Goal: Transaction & Acquisition: Purchase product/service

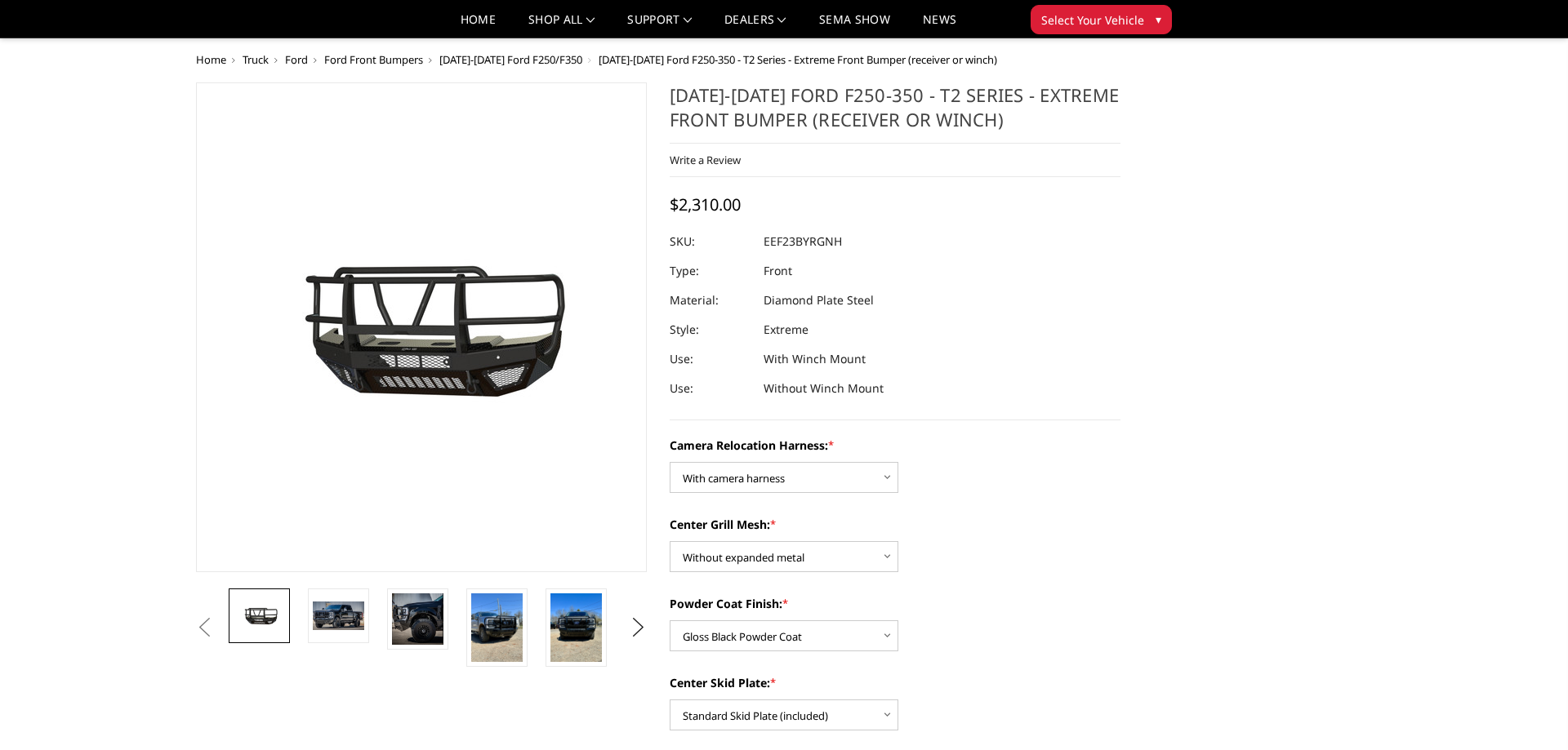
select select "3753"
select select "3752"
select select "3749"
select select "3746"
select select "3744"
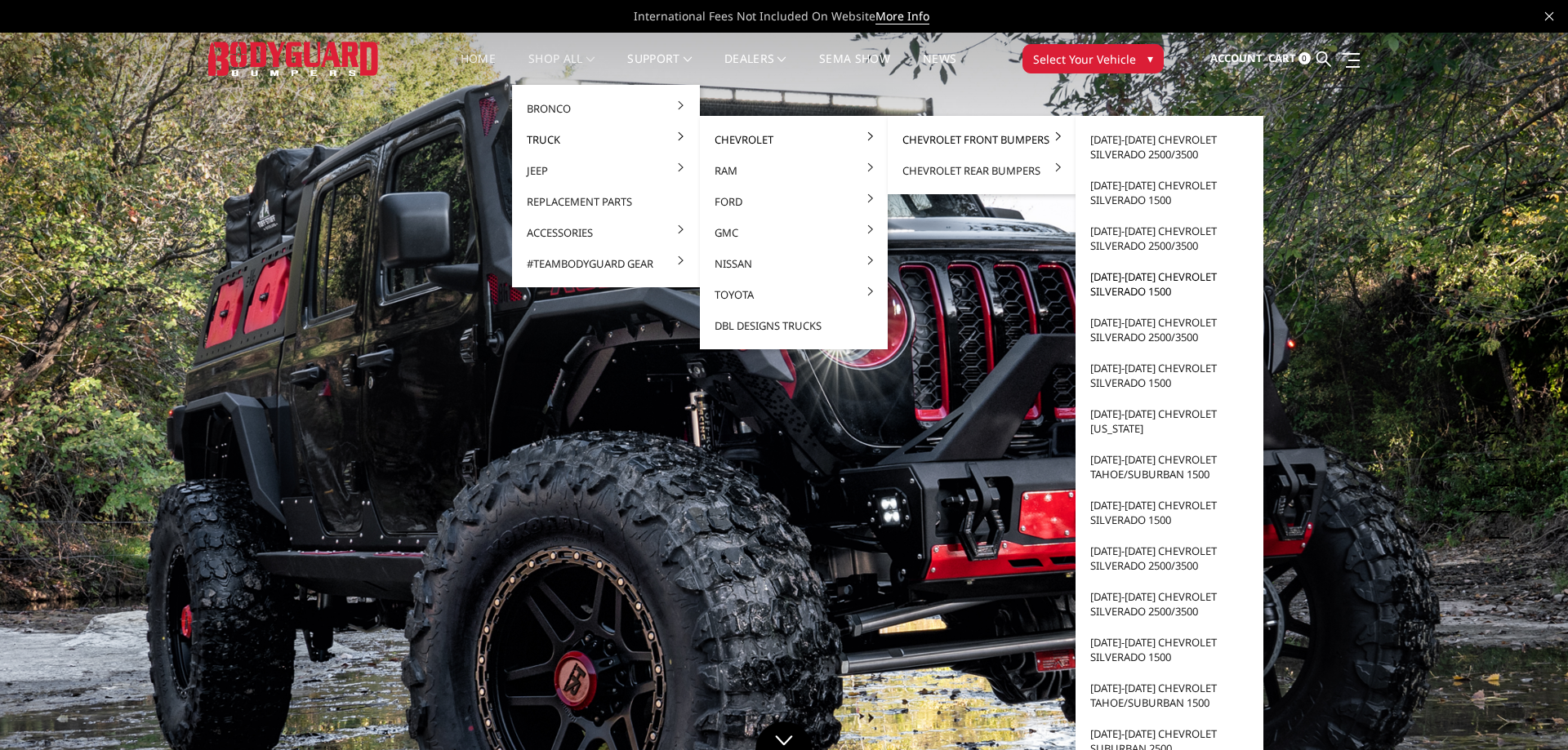
click at [1158, 286] on link "[DATE]-[DATE] Chevrolet Silverado 1500" at bounding box center [1169, 284] width 174 height 46
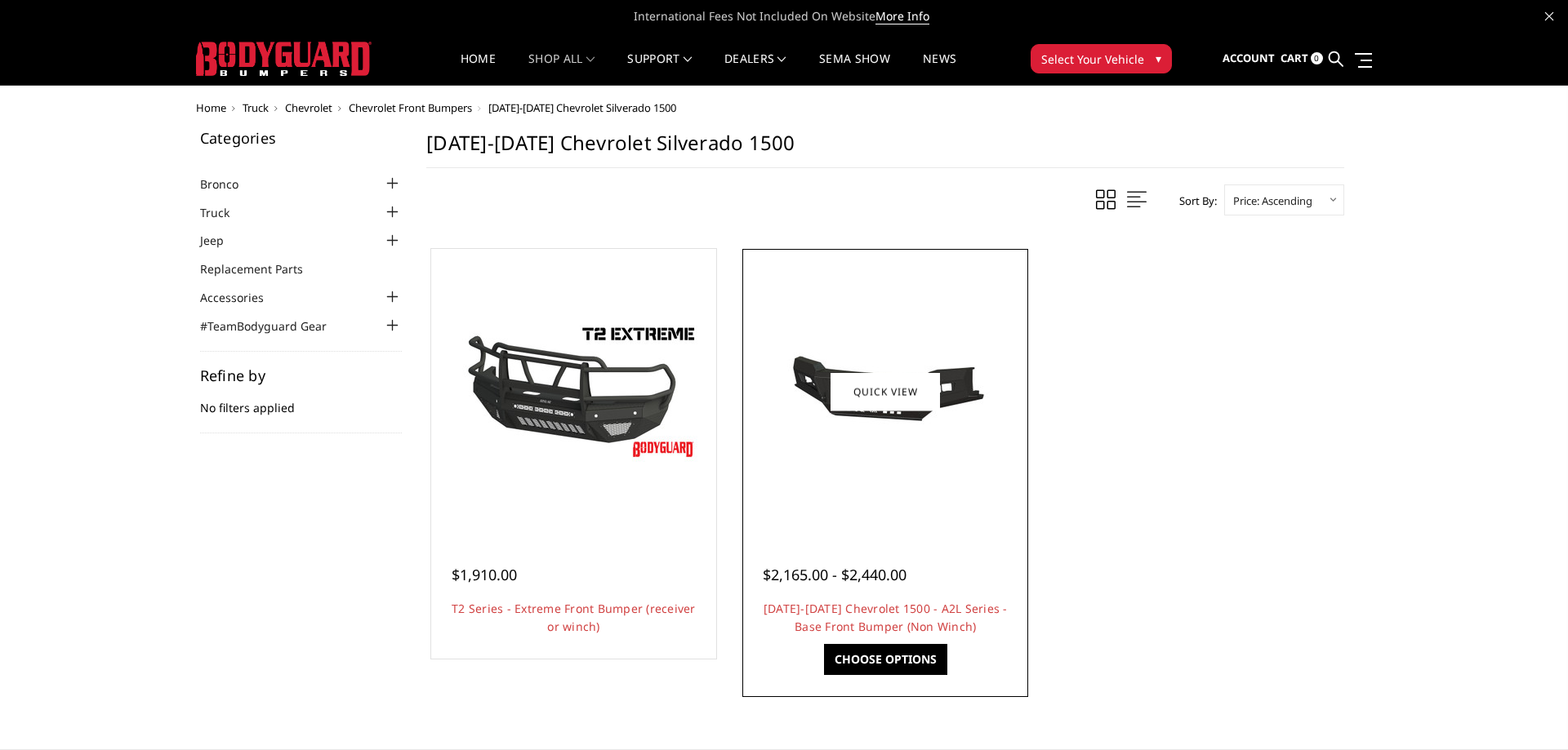
click at [854, 479] on div at bounding box center [885, 392] width 277 height 277
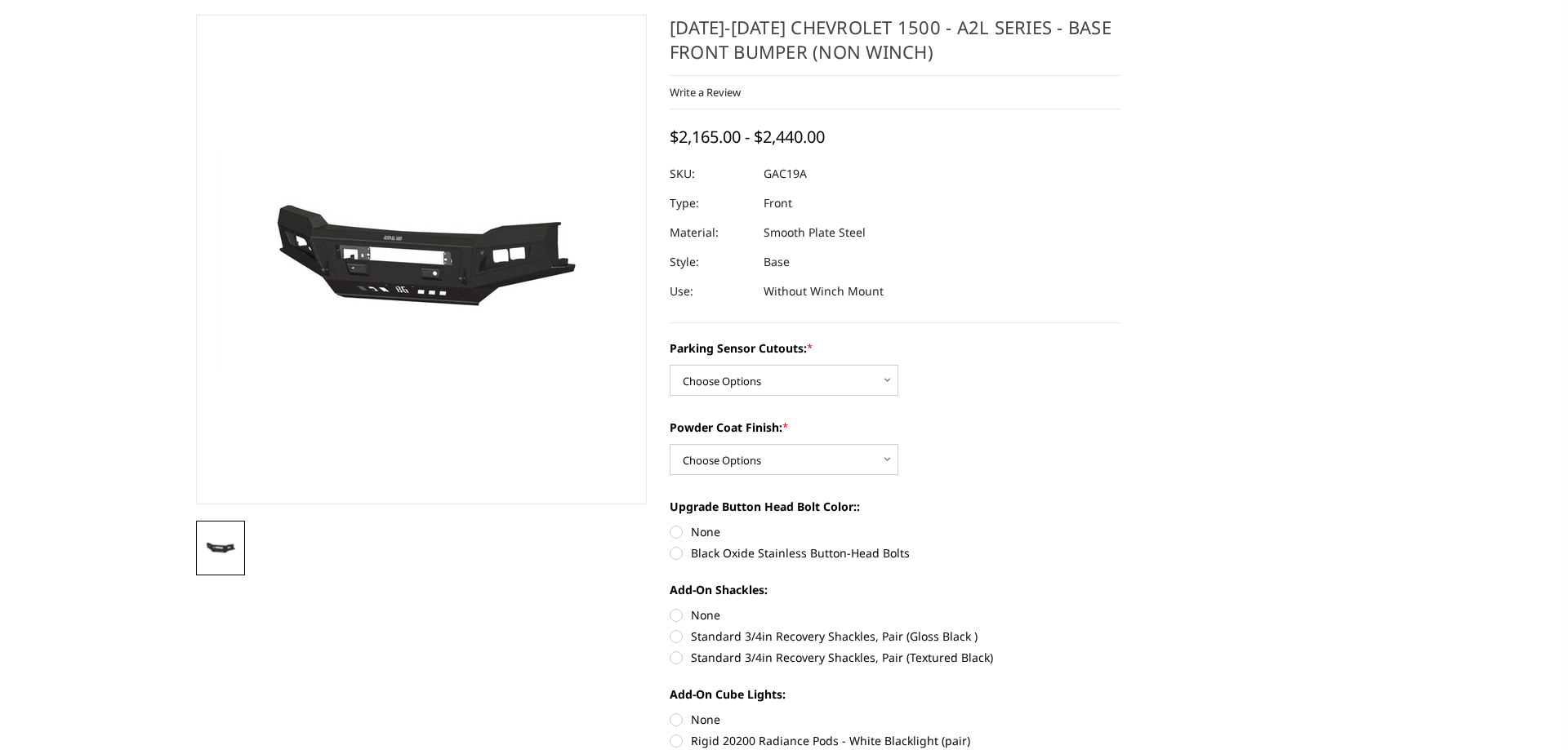
scroll to position [116, 0]
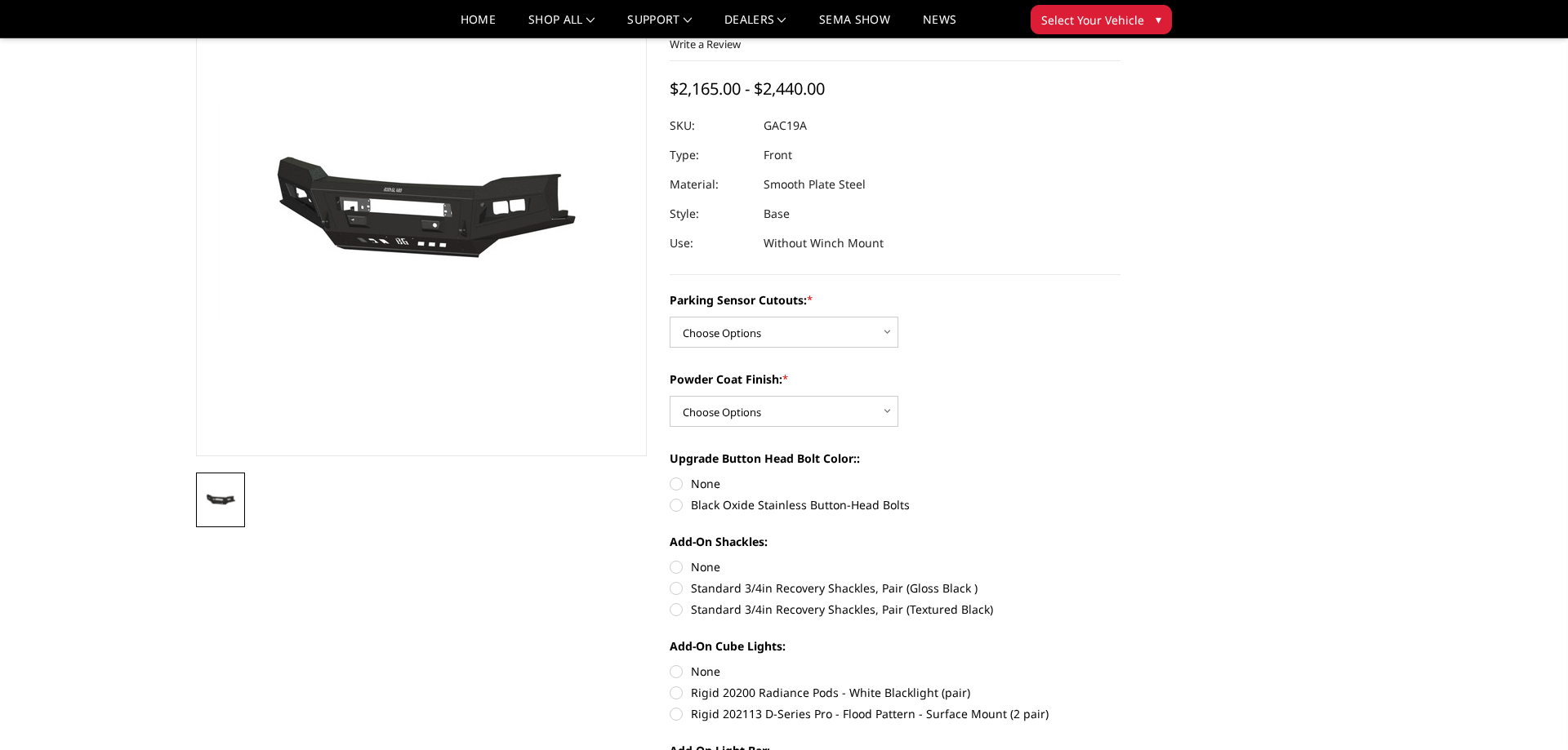
click at [432, 236] on img at bounding box center [408, 211] width 1046 height 571
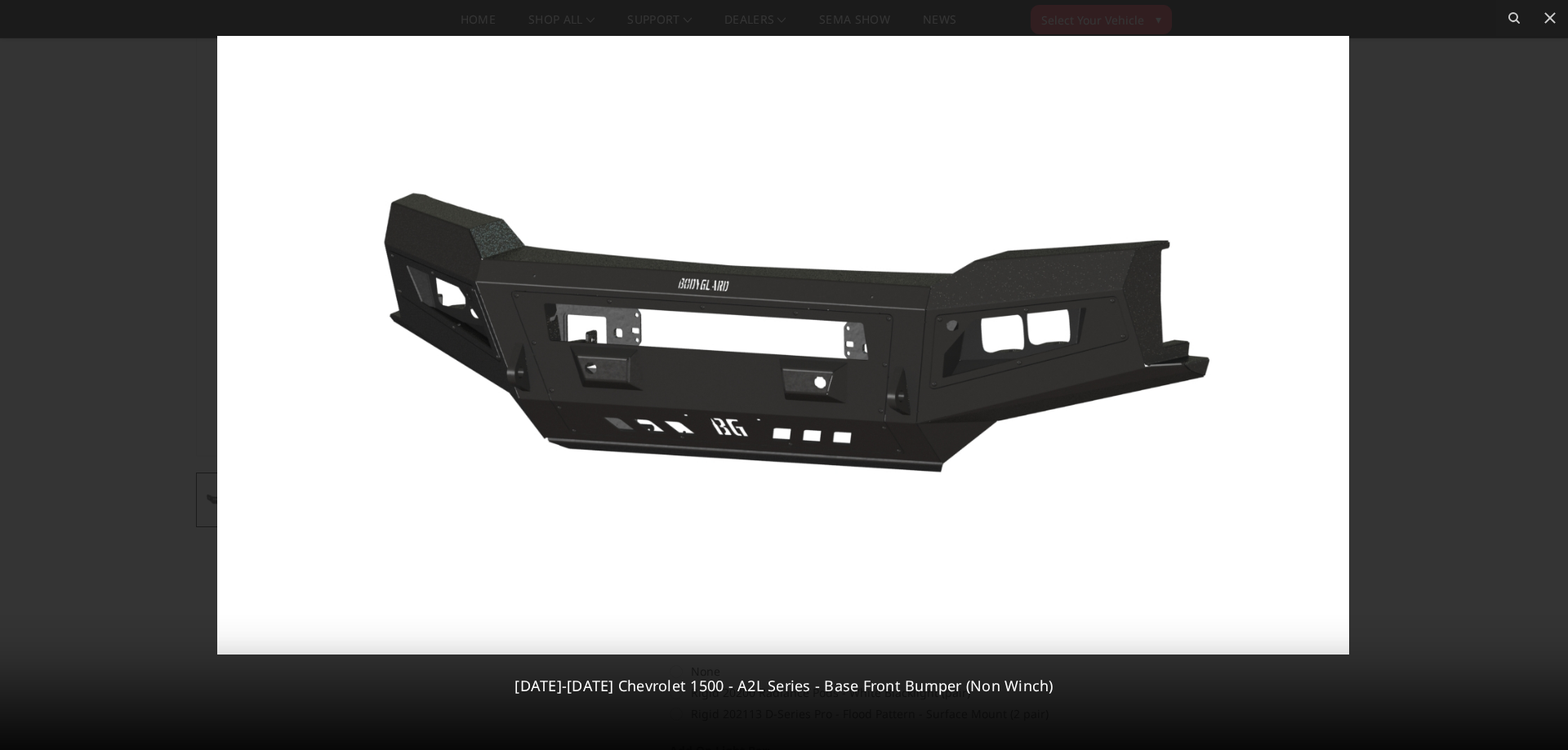
click at [1413, 492] on div at bounding box center [784, 375] width 1568 height 750
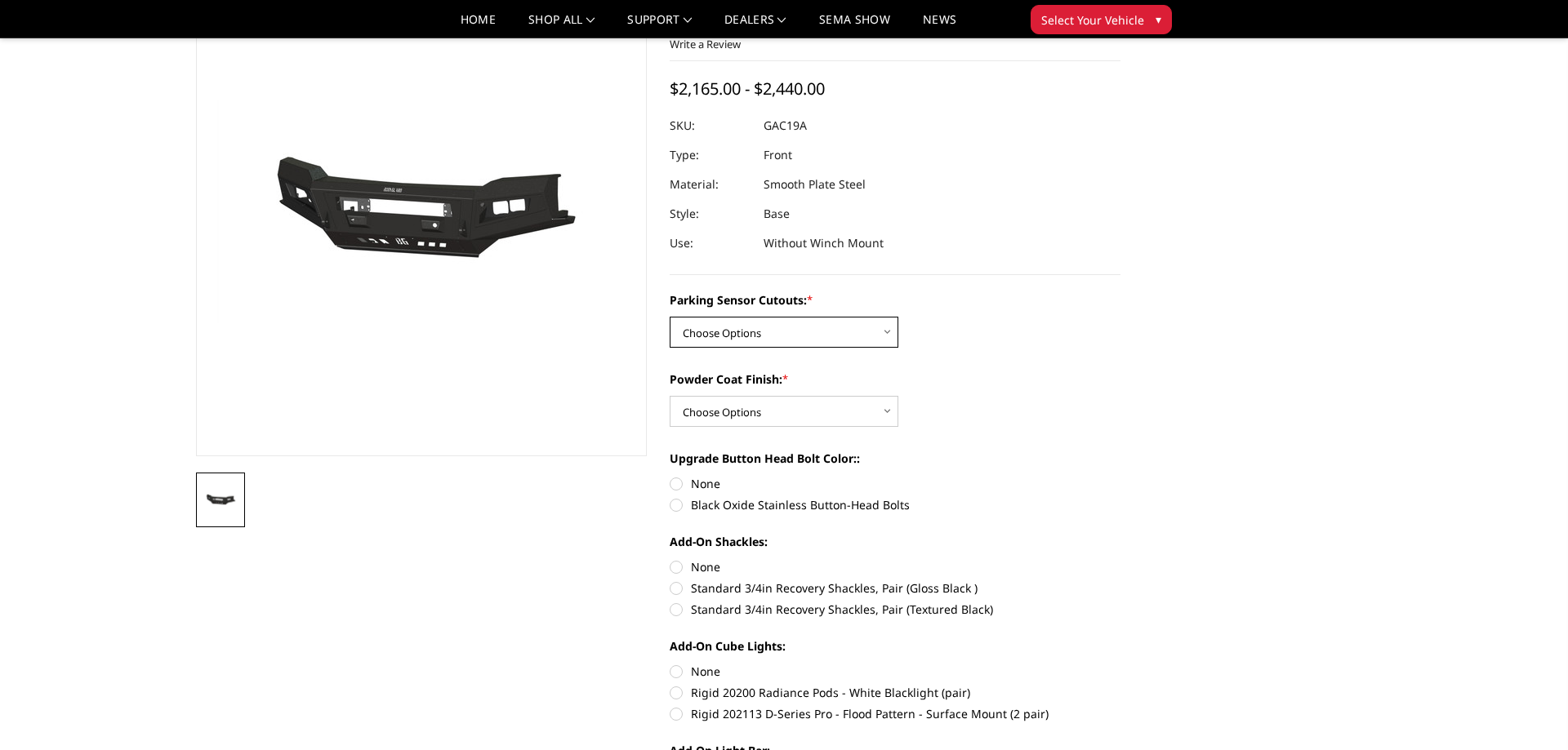
click at [670, 316] on select "Choose Options WITH Parking Sensor Cutouts WITHOUT Parking Sensor Cutouts" at bounding box center [784, 332] width 229 height 31
select select "3867"
click option "WITHOUT Parking Sensor Cutouts" at bounding box center [0, 0] width 0 height 0
click at [670, 396] on select "Choose Options Bare Metal Textured Black Powder Coat" at bounding box center [784, 412] width 229 height 31
select select "3869"
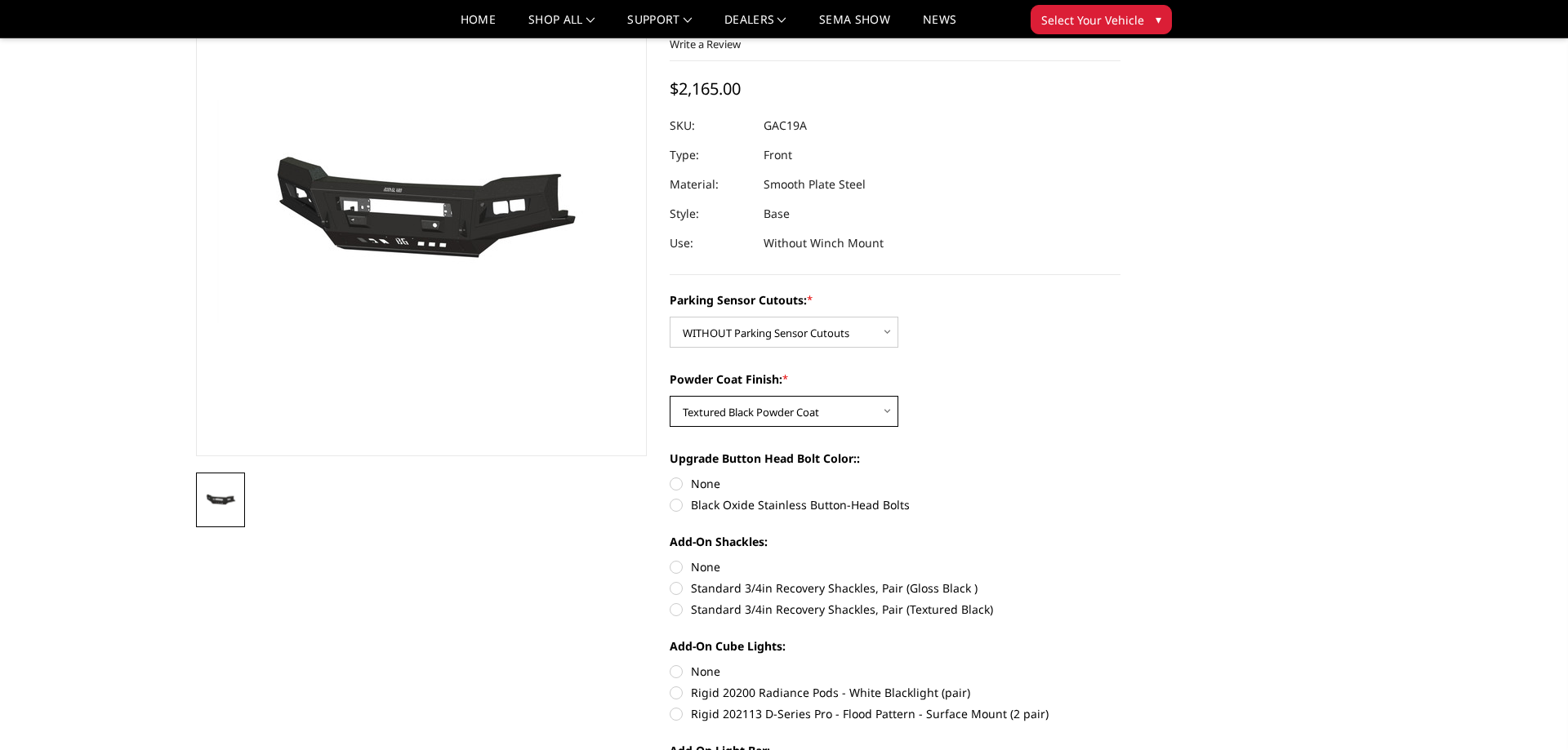
click option "Textured Black Powder Coat" at bounding box center [0, 0] width 0 height 0
click at [687, 486] on label "None" at bounding box center [895, 484] width 451 height 17
click at [670, 476] on input "None" at bounding box center [670, 475] width 1 height 1
radio input "true"
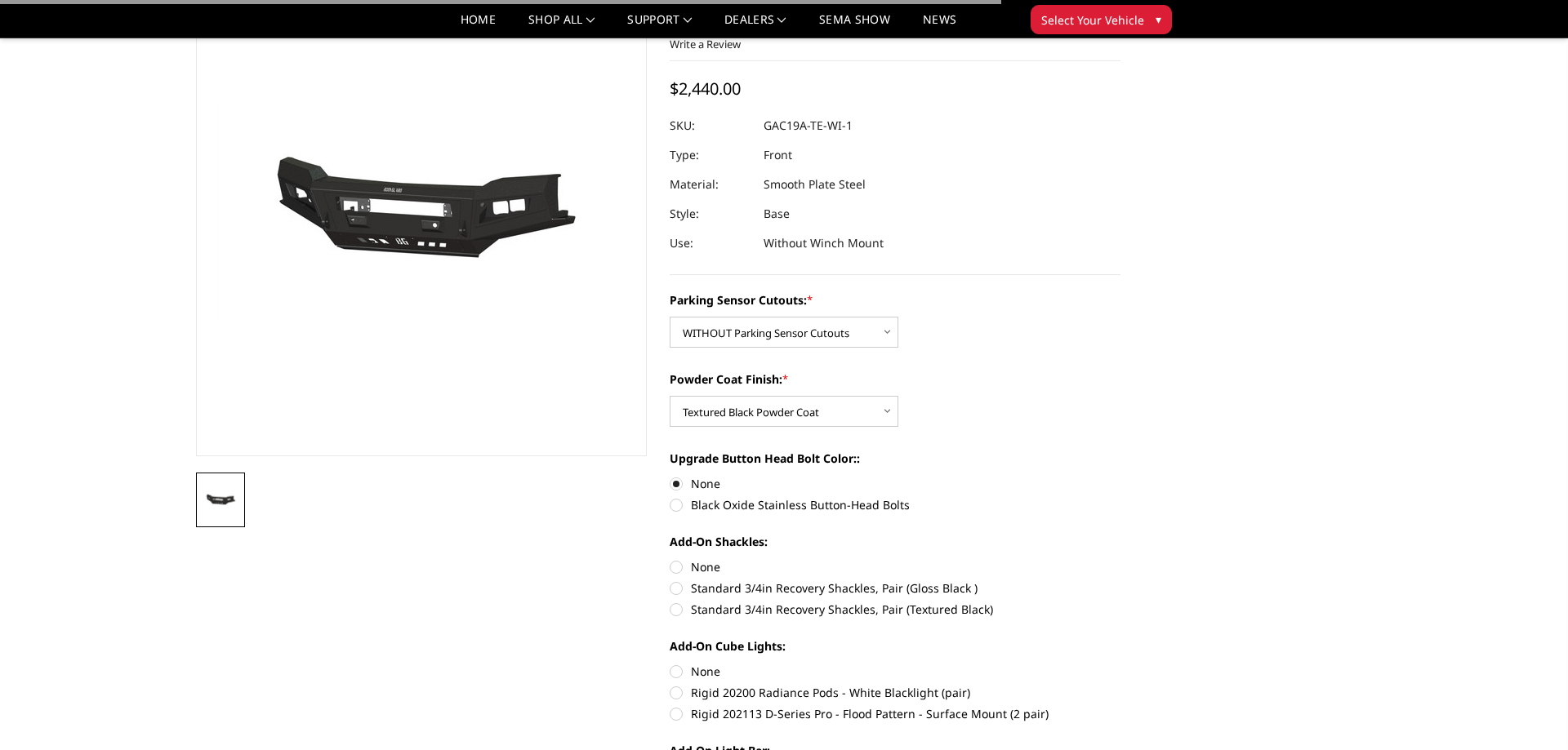
scroll to position [199, 0]
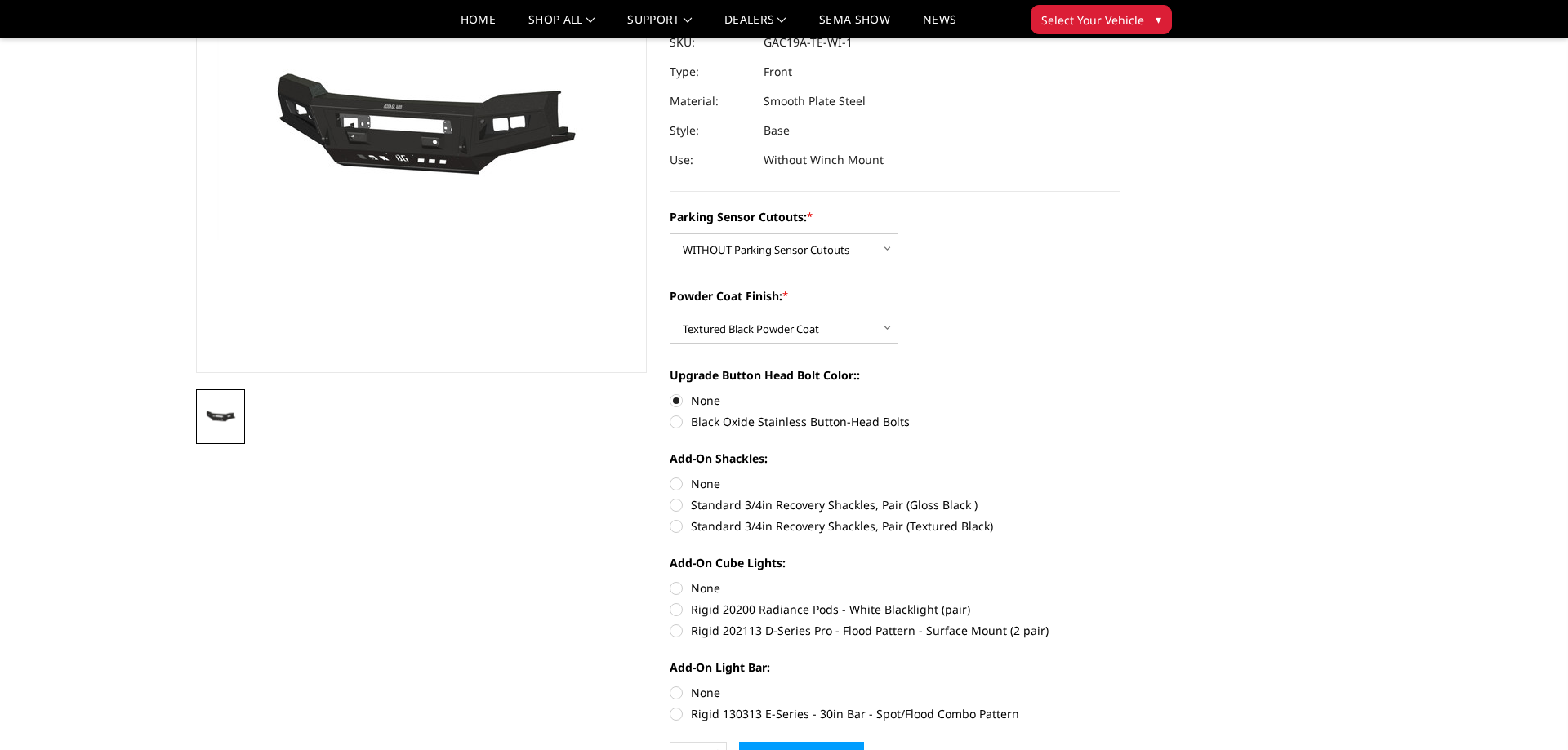
click at [673, 477] on label "None" at bounding box center [895, 484] width 451 height 17
click at [670, 476] on input "None" at bounding box center [670, 475] width 1 height 1
radio input "true"
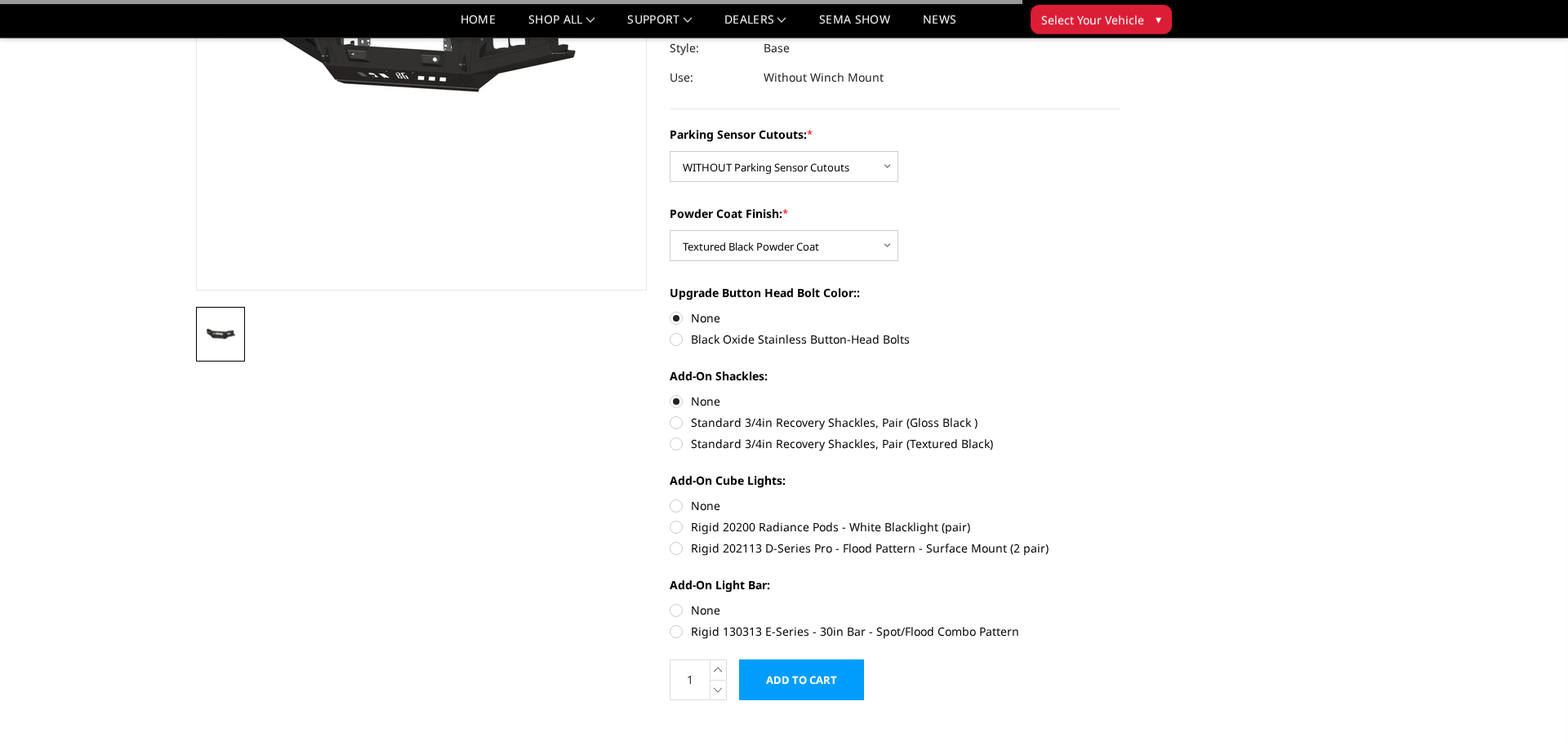
scroll to position [282, 0]
click at [679, 507] on label "None" at bounding box center [895, 505] width 451 height 17
click at [670, 497] on input "None" at bounding box center [670, 497] width 1 height 1
radio input "true"
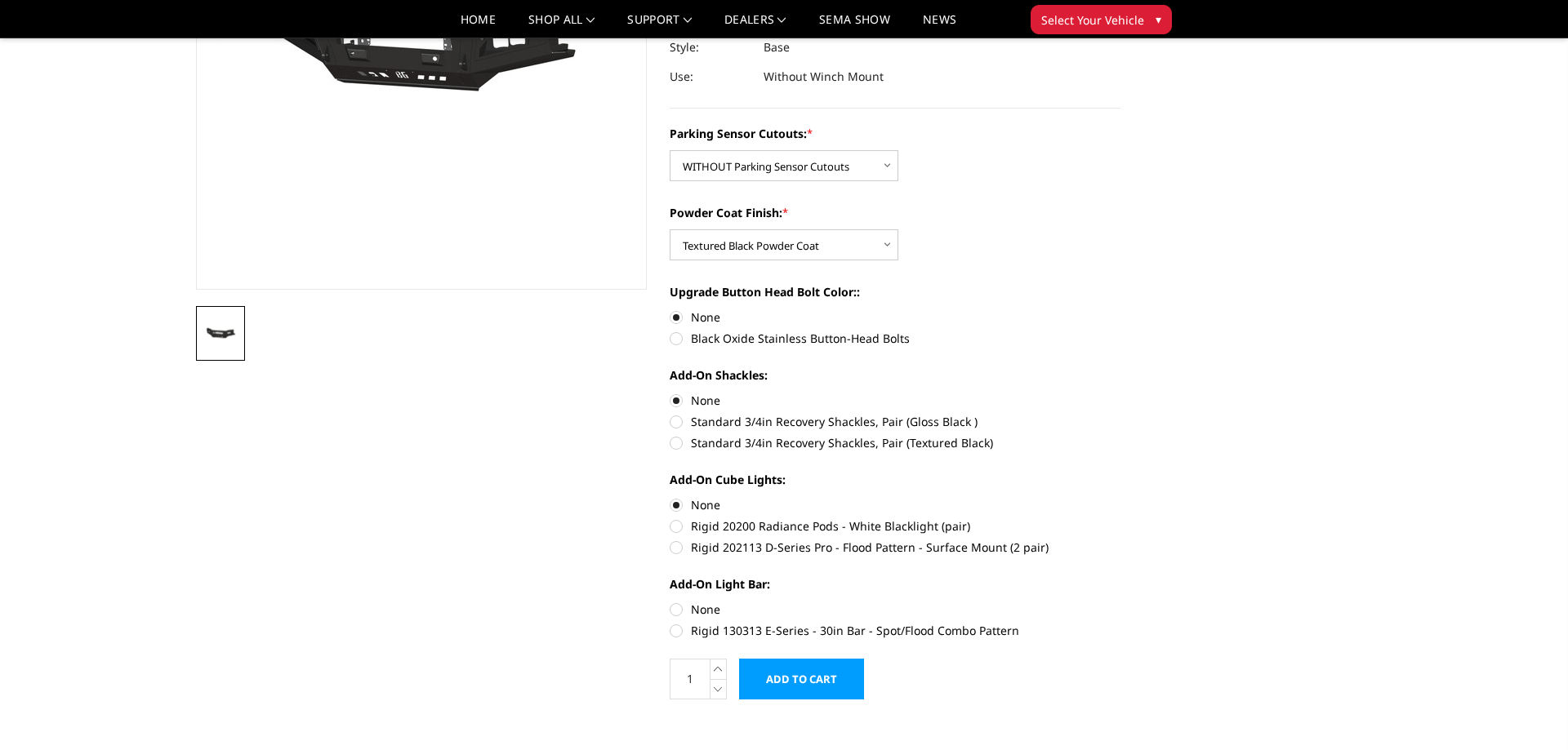
click at [674, 606] on label "None" at bounding box center [895, 609] width 451 height 17
click at [670, 601] on input "None" at bounding box center [670, 600] width 1 height 1
radio input "true"
click at [674, 503] on label "None" at bounding box center [895, 505] width 451 height 17
click at [670, 497] on input "None" at bounding box center [670, 497] width 1 height 1
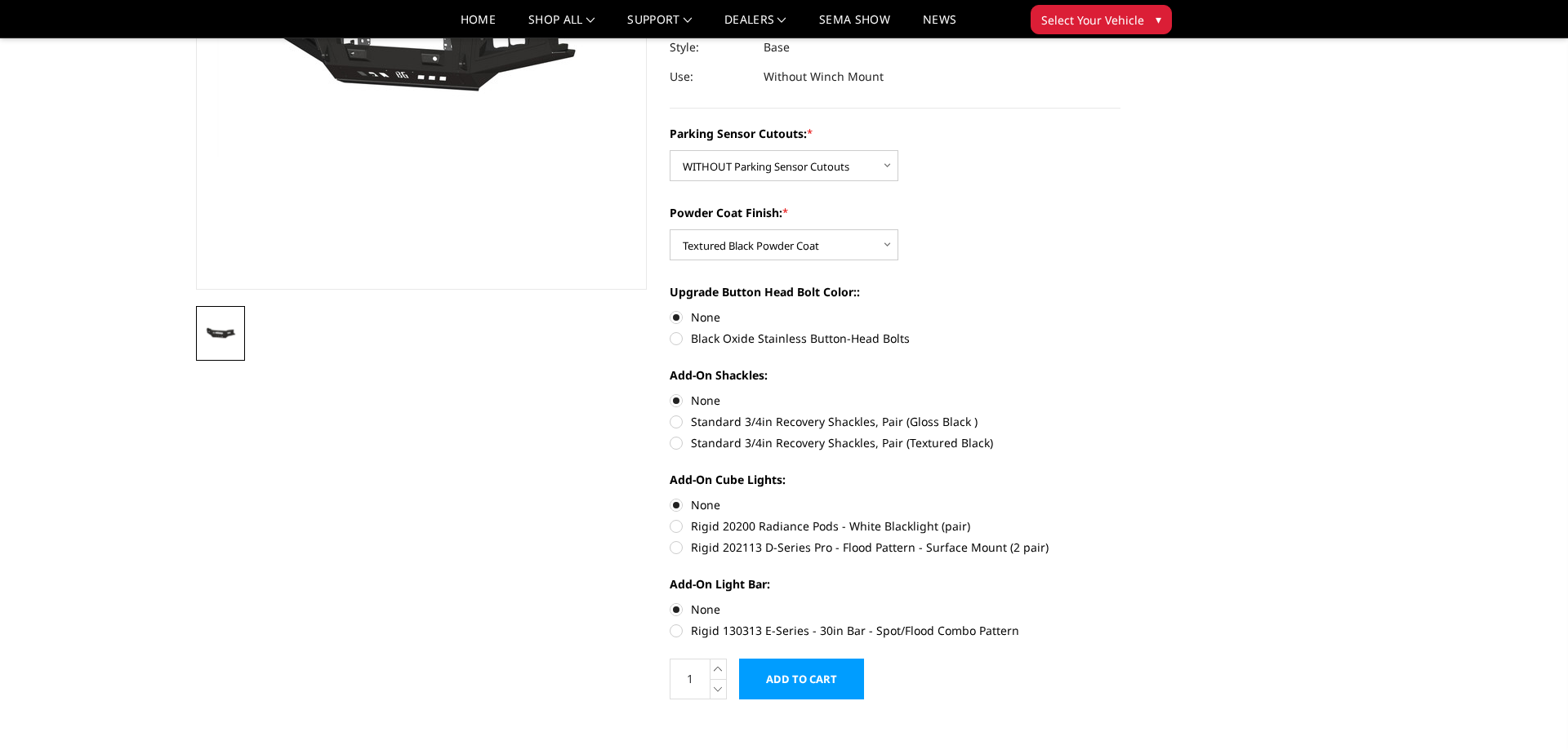
scroll to position [0, 0]
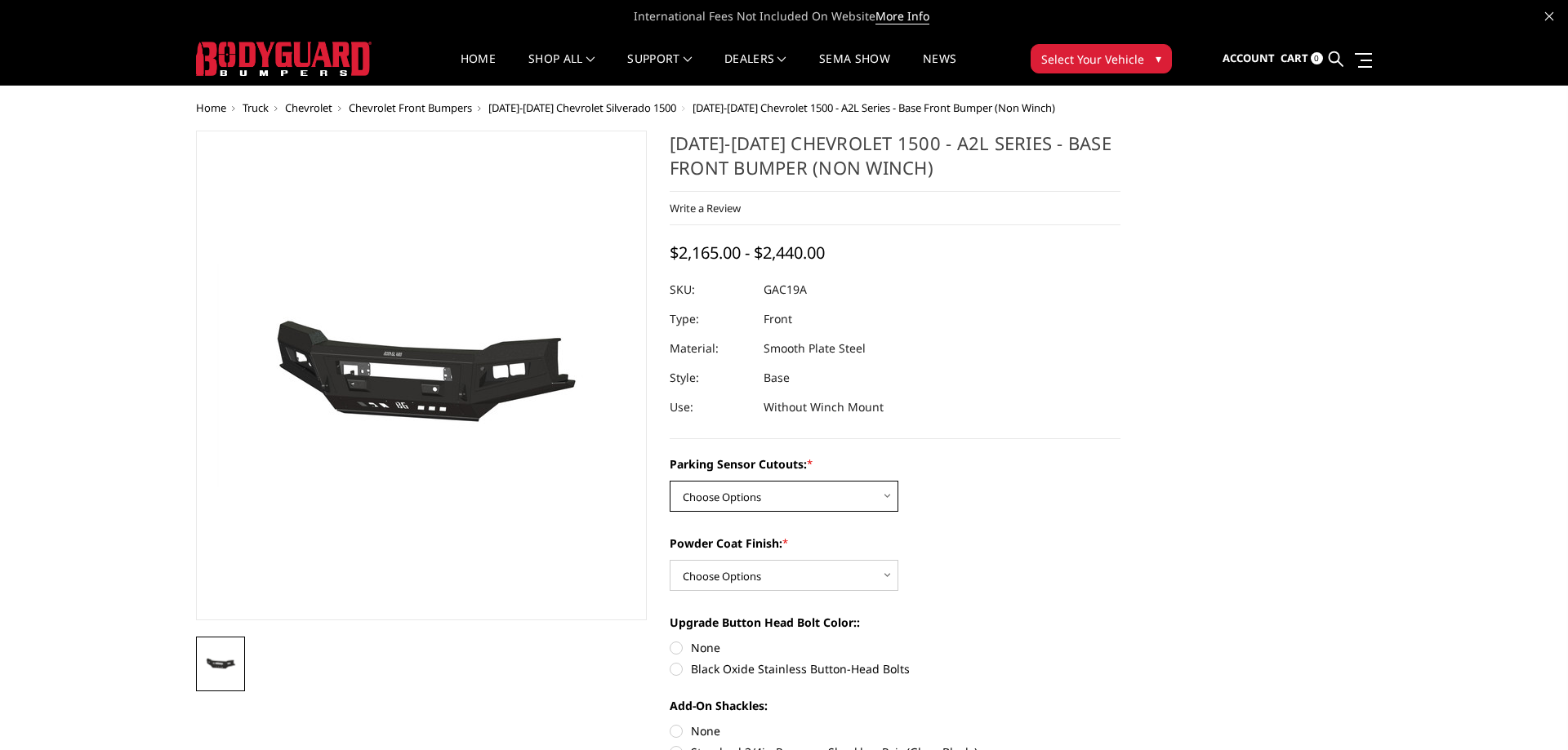
click at [670, 480] on select "Choose Options WITH Parking Sensor Cutouts WITHOUT Parking Sensor Cutouts" at bounding box center [784, 496] width 229 height 31
select select "3867"
click option "WITHOUT Parking Sensor Cutouts" at bounding box center [0, 0] width 0 height 0
click at [670, 560] on select "Choose Options Bare Metal Textured Black Powder Coat" at bounding box center [784, 575] width 229 height 31
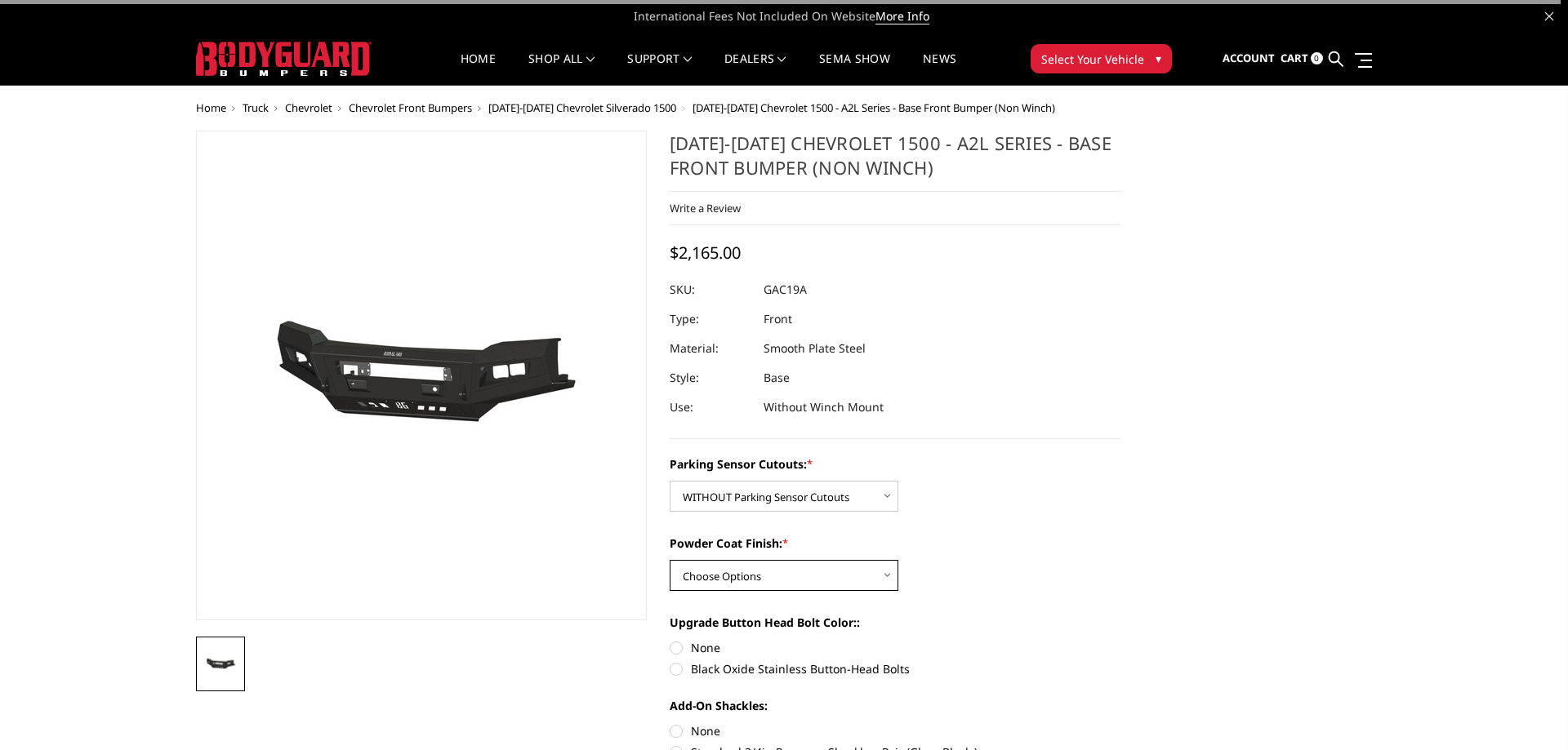
select select "3869"
click option "Textured Black Powder Coat" at bounding box center [0, 0] width 0 height 0
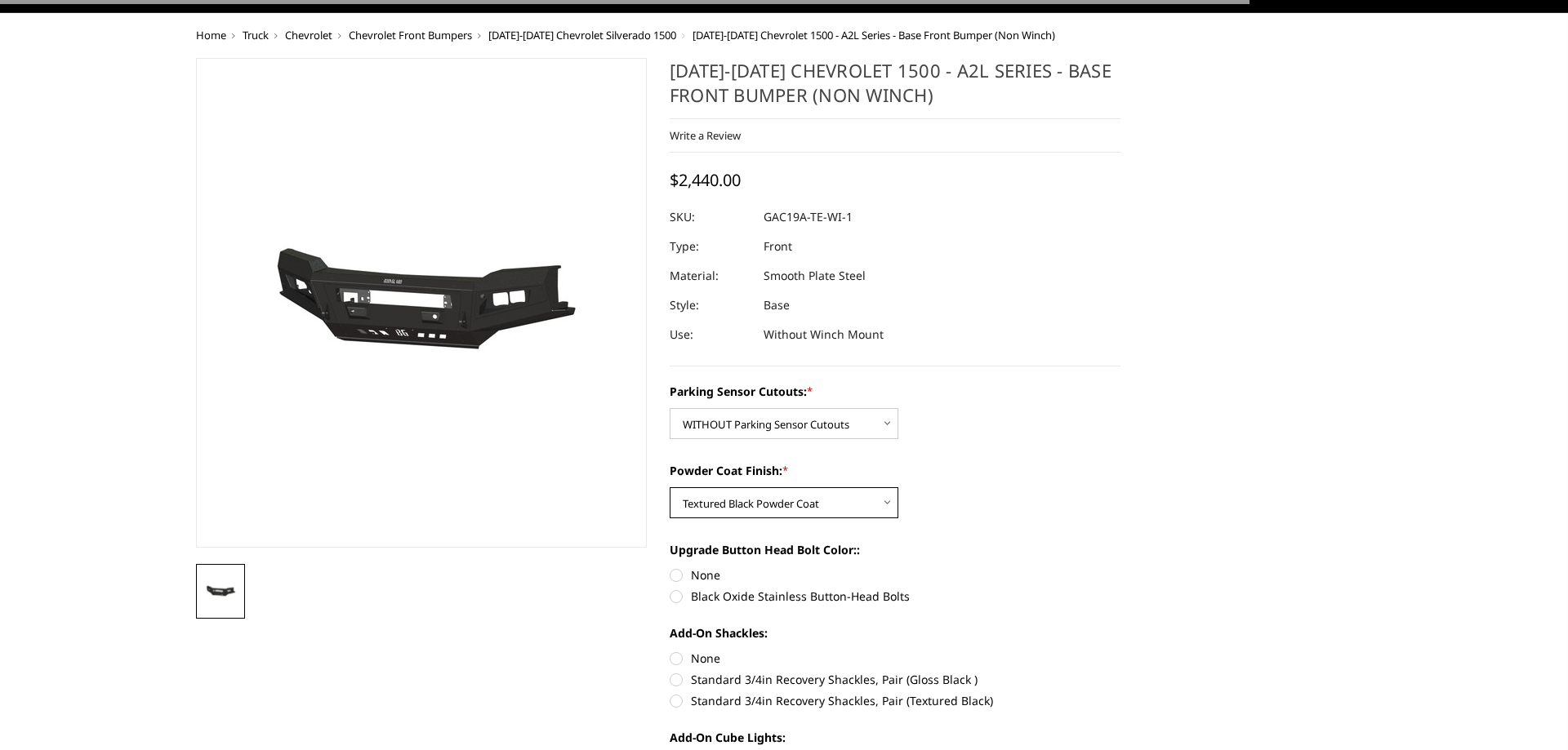
scroll to position [167, 0]
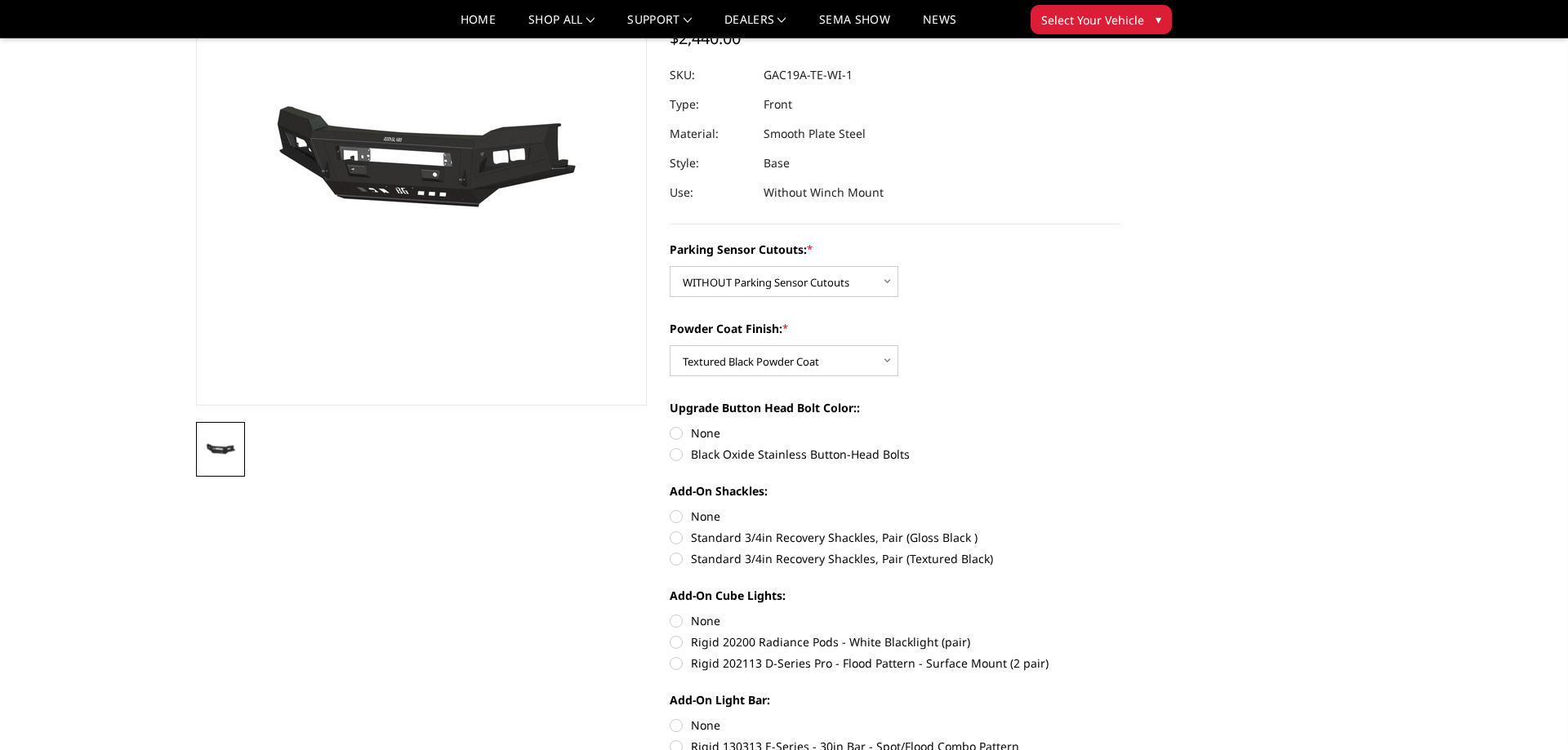
click at [681, 433] on label "None" at bounding box center [895, 433] width 451 height 17
click at [670, 425] on input "None" at bounding box center [670, 424] width 1 height 1
radio input "true"
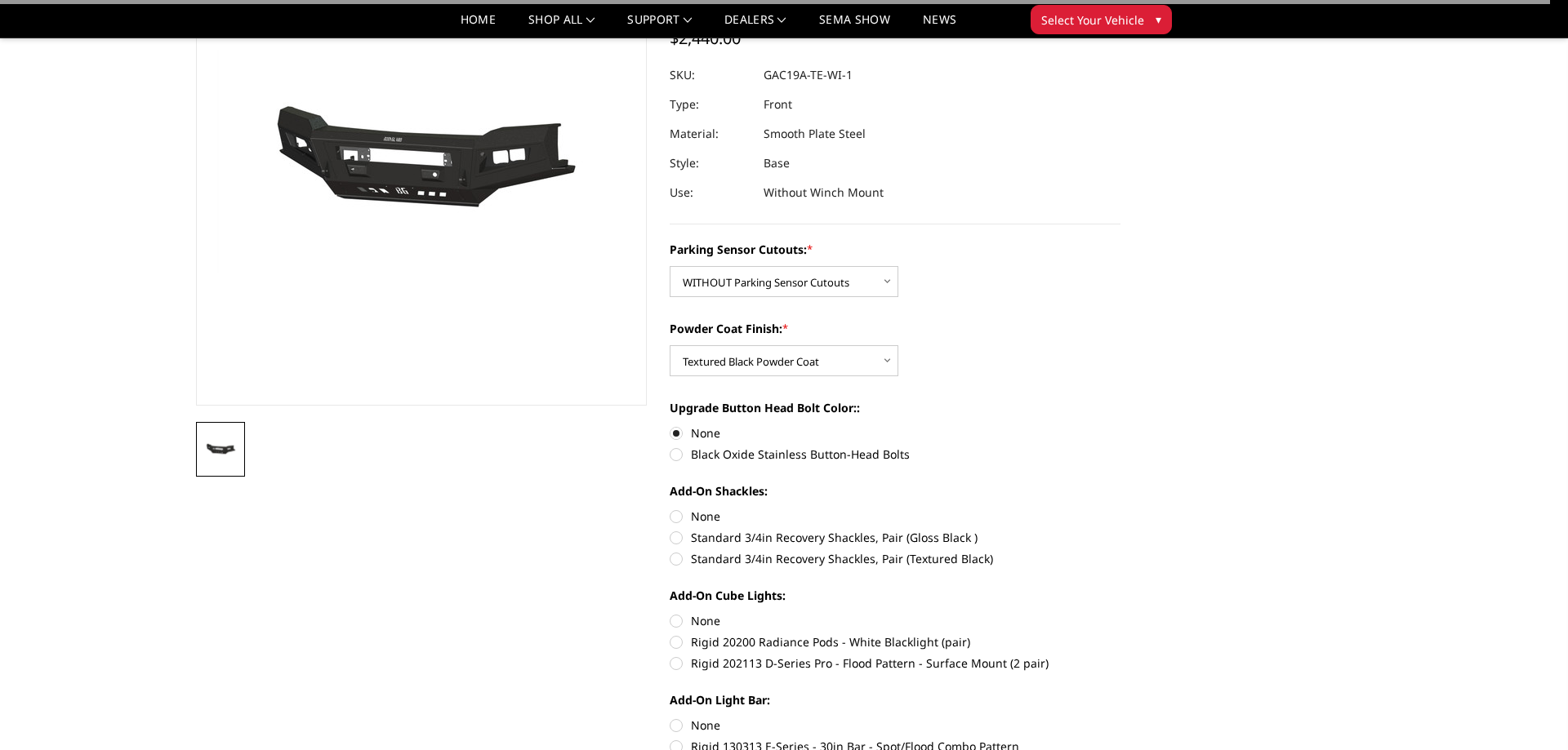
click at [679, 516] on label "None" at bounding box center [895, 516] width 451 height 17
click at [670, 509] on input "None" at bounding box center [670, 508] width 1 height 1
radio input "true"
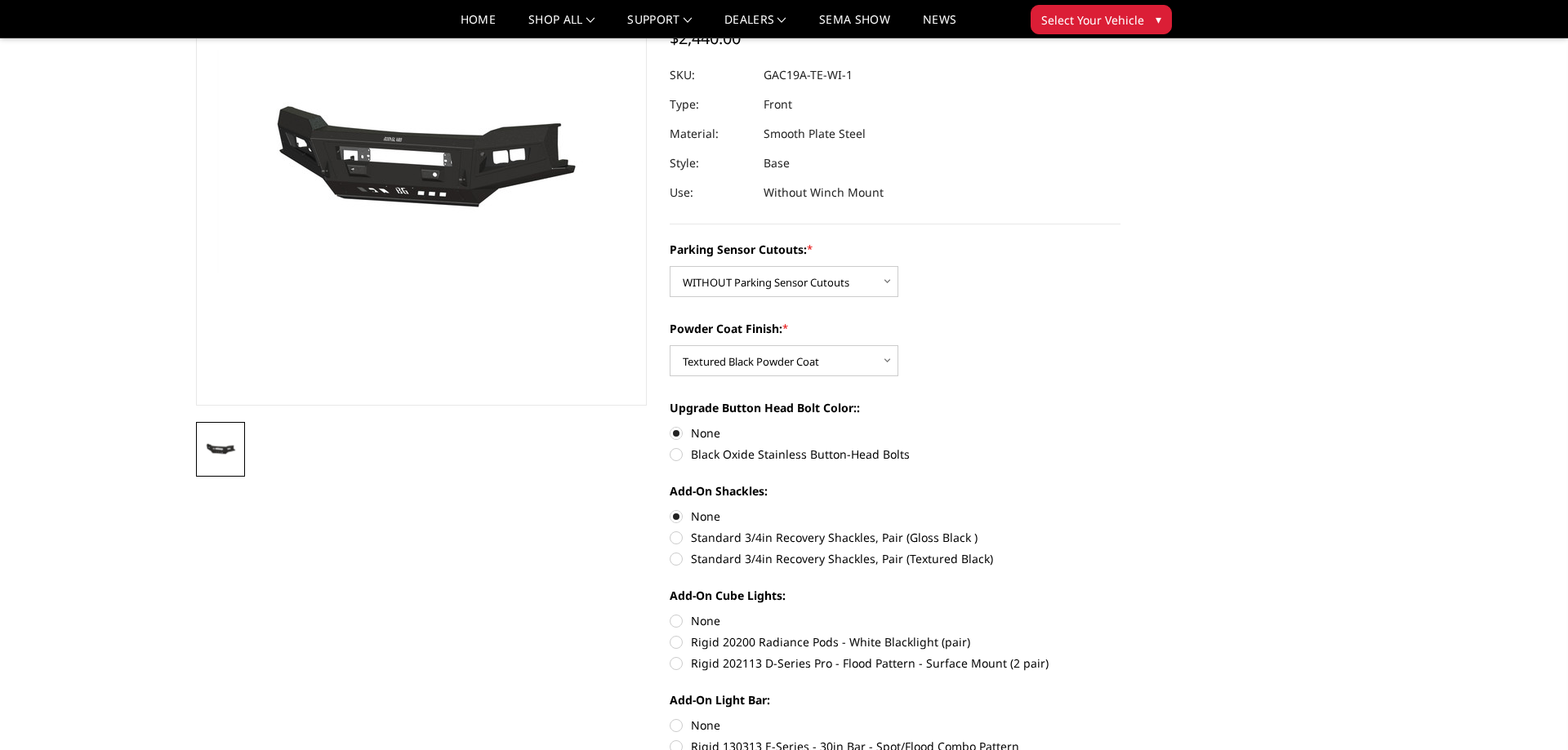
click at [674, 639] on label "Rigid 20200 Radiance Pods - White Blacklight (pair)" at bounding box center [895, 642] width 451 height 17
click at [1120, 613] on input "Rigid 20200 Radiance Pods - White Blacklight (pair)" at bounding box center [1120, 612] width 1 height 1
radio input "true"
click at [676, 640] on label "Rigid 20200 Radiance Pods - White Blacklight (pair)" at bounding box center [895, 642] width 451 height 17
click at [1120, 613] on input "Rigid 20200 Radiance Pods - White Blacklight (pair)" at bounding box center [1120, 612] width 1 height 1
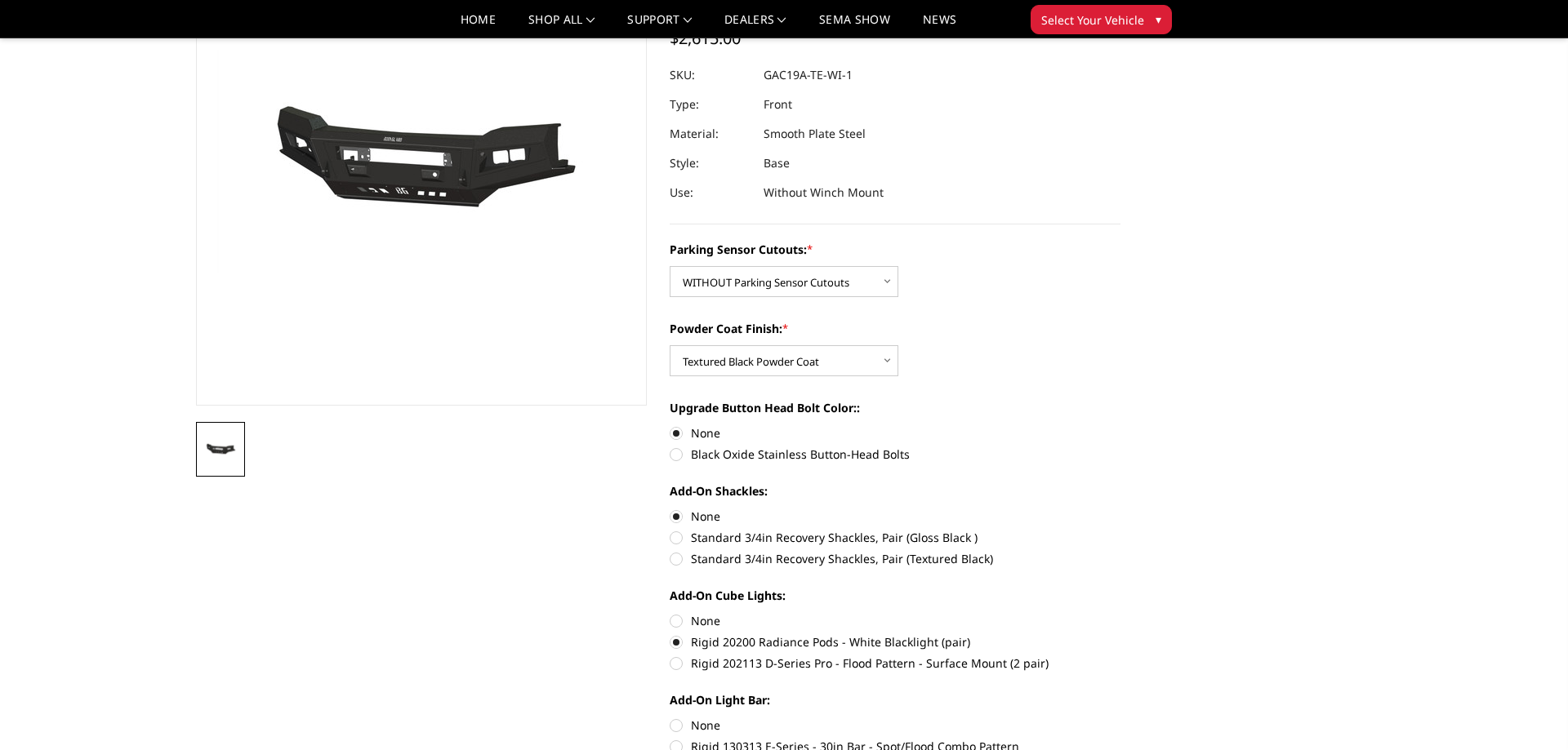
click at [677, 622] on label "None" at bounding box center [895, 621] width 451 height 17
click at [670, 613] on input "None" at bounding box center [670, 612] width 1 height 1
radio input "true"
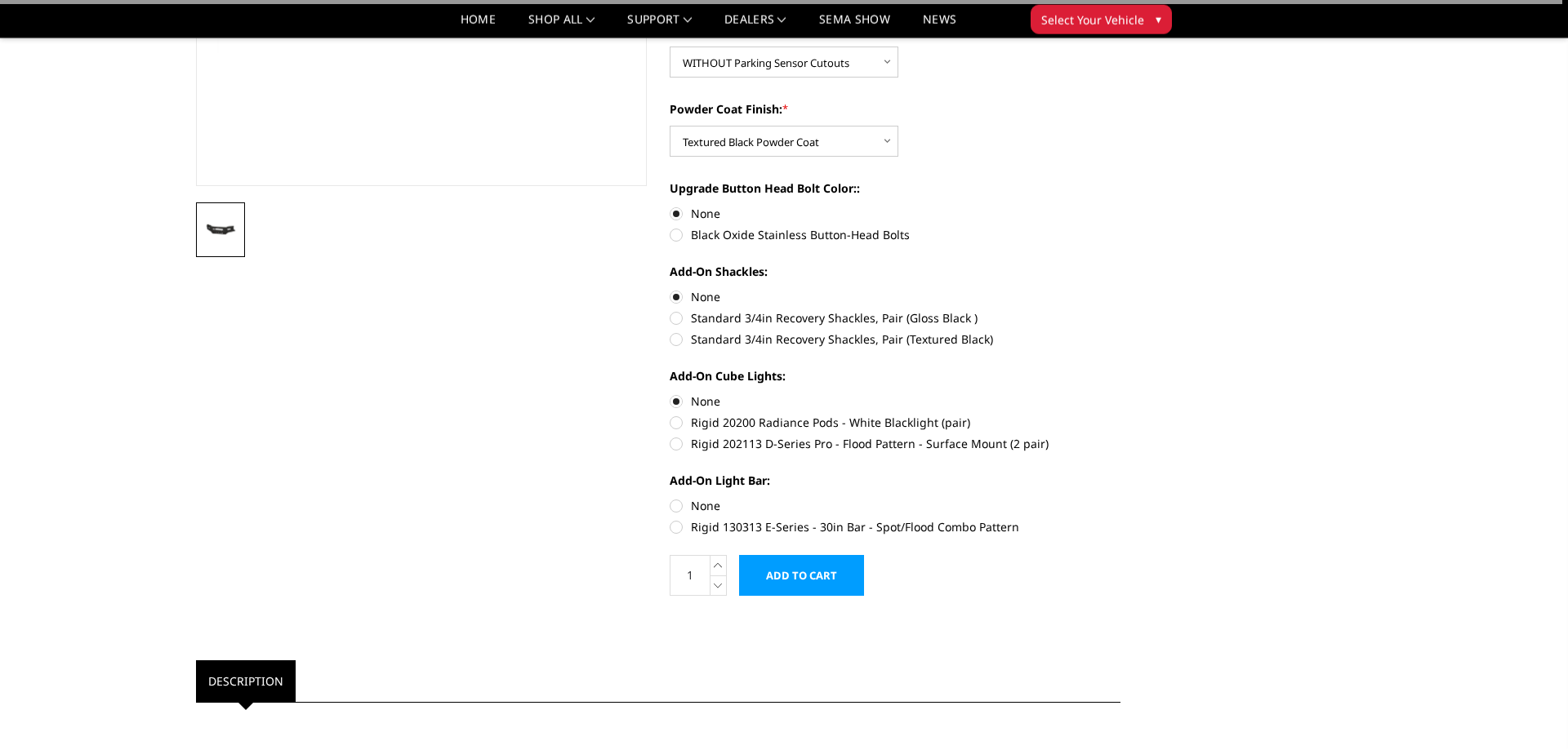
scroll to position [417, 0]
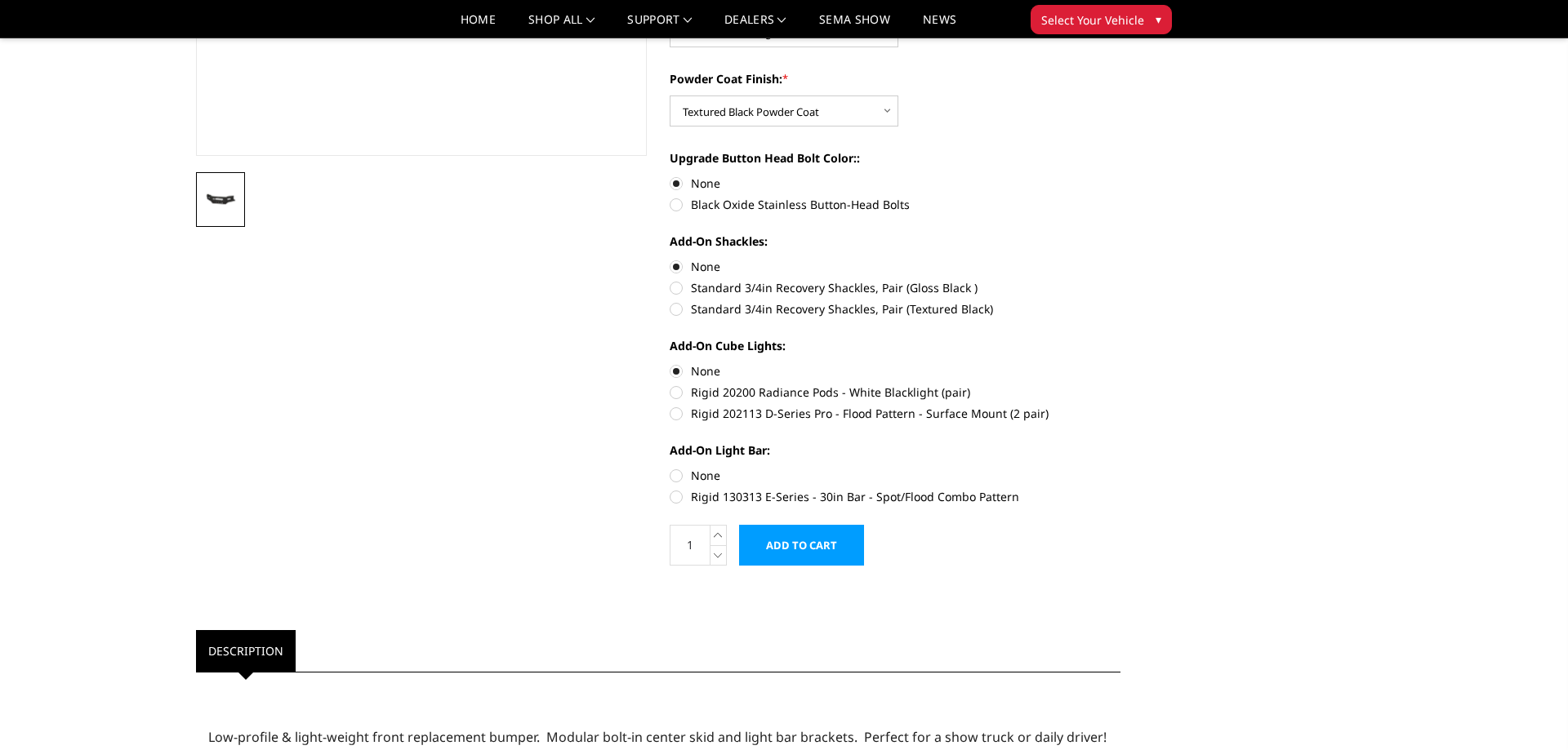
click at [676, 477] on label "None" at bounding box center [895, 475] width 451 height 17
click at [670, 468] on input "None" at bounding box center [670, 467] width 1 height 1
radio input "true"
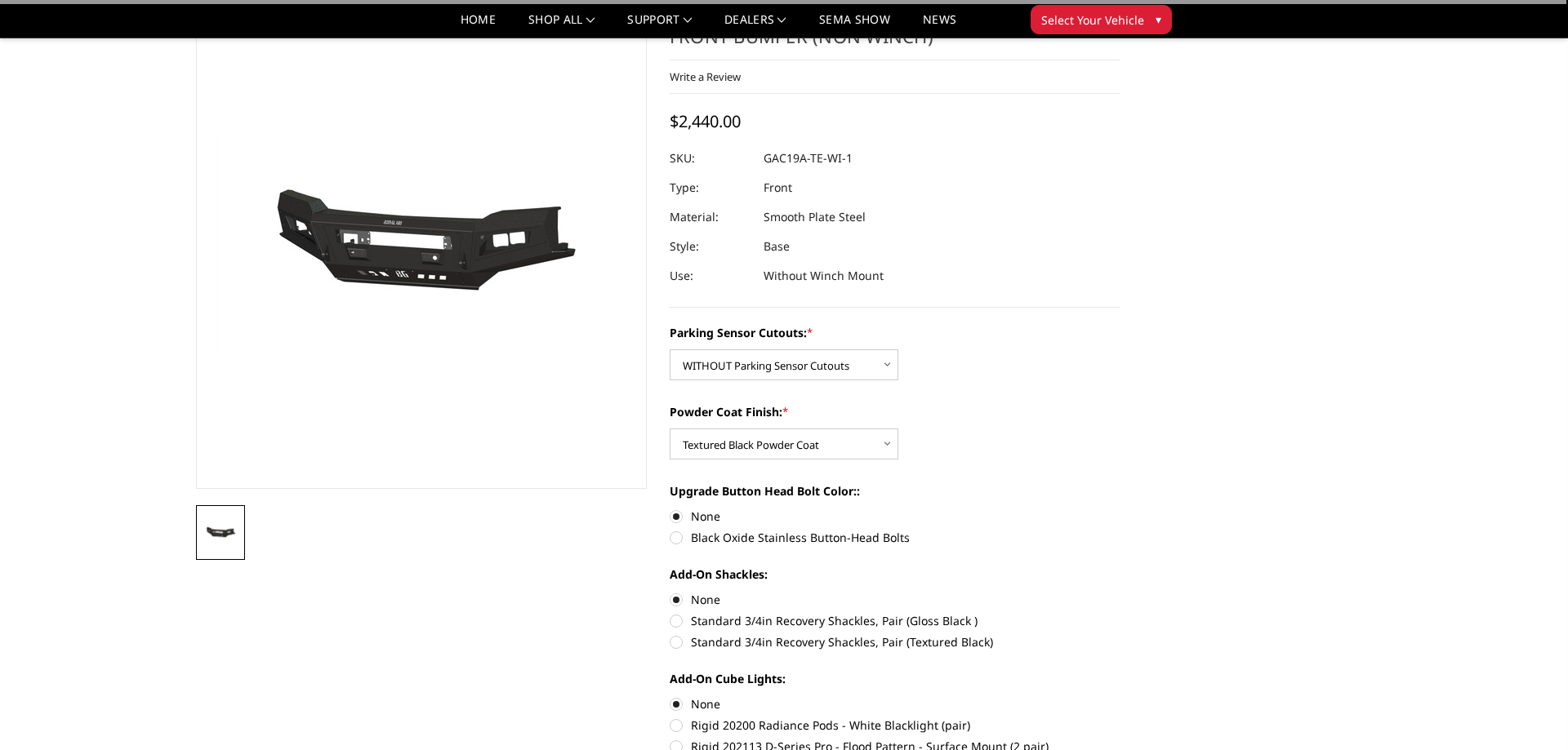
scroll to position [0, 0]
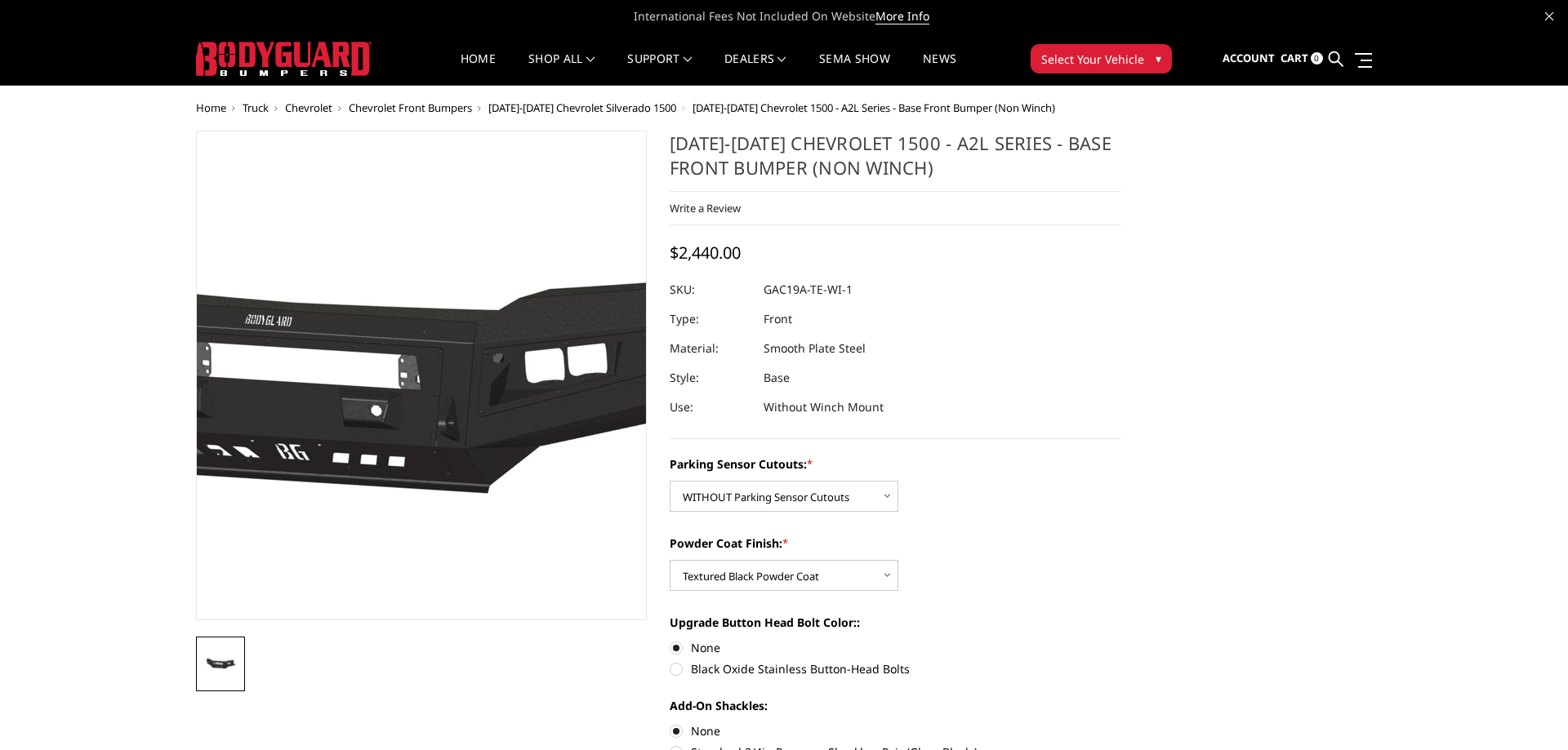
click at [482, 376] on img at bounding box center [342, 377] width 1046 height 571
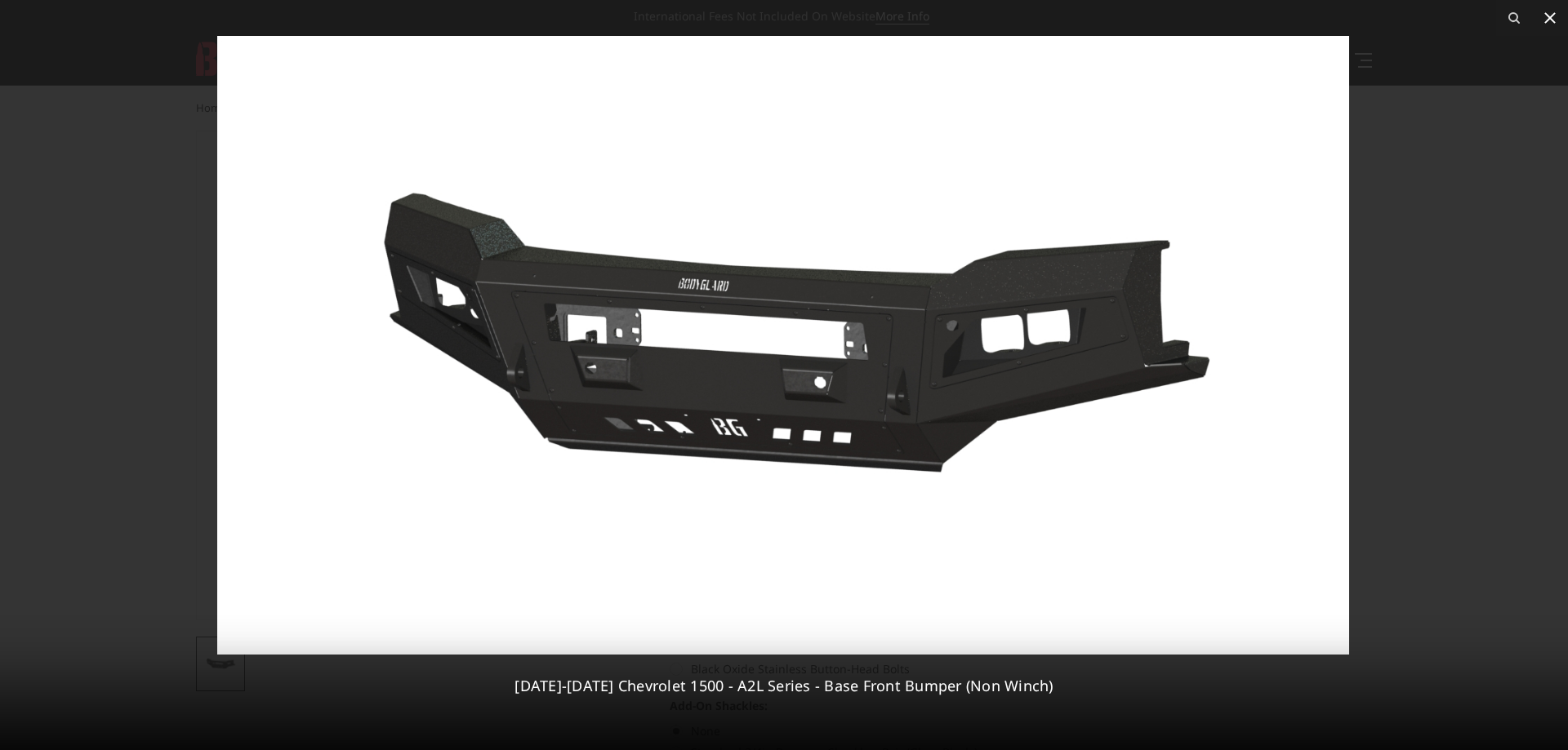
click at [1554, 19] on icon at bounding box center [1549, 18] width 20 height 20
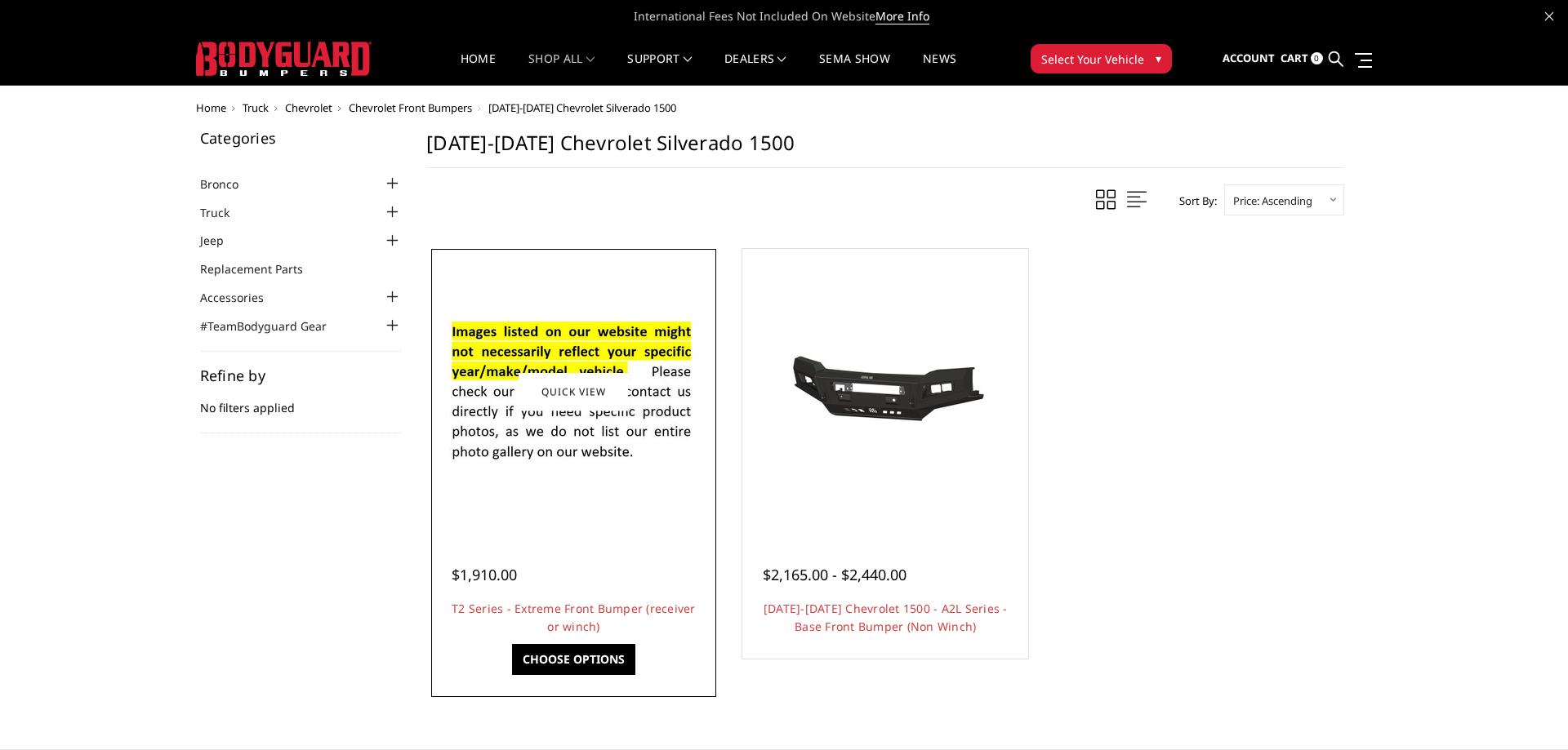
click at [644, 410] on img at bounding box center [573, 391] width 261 height 178
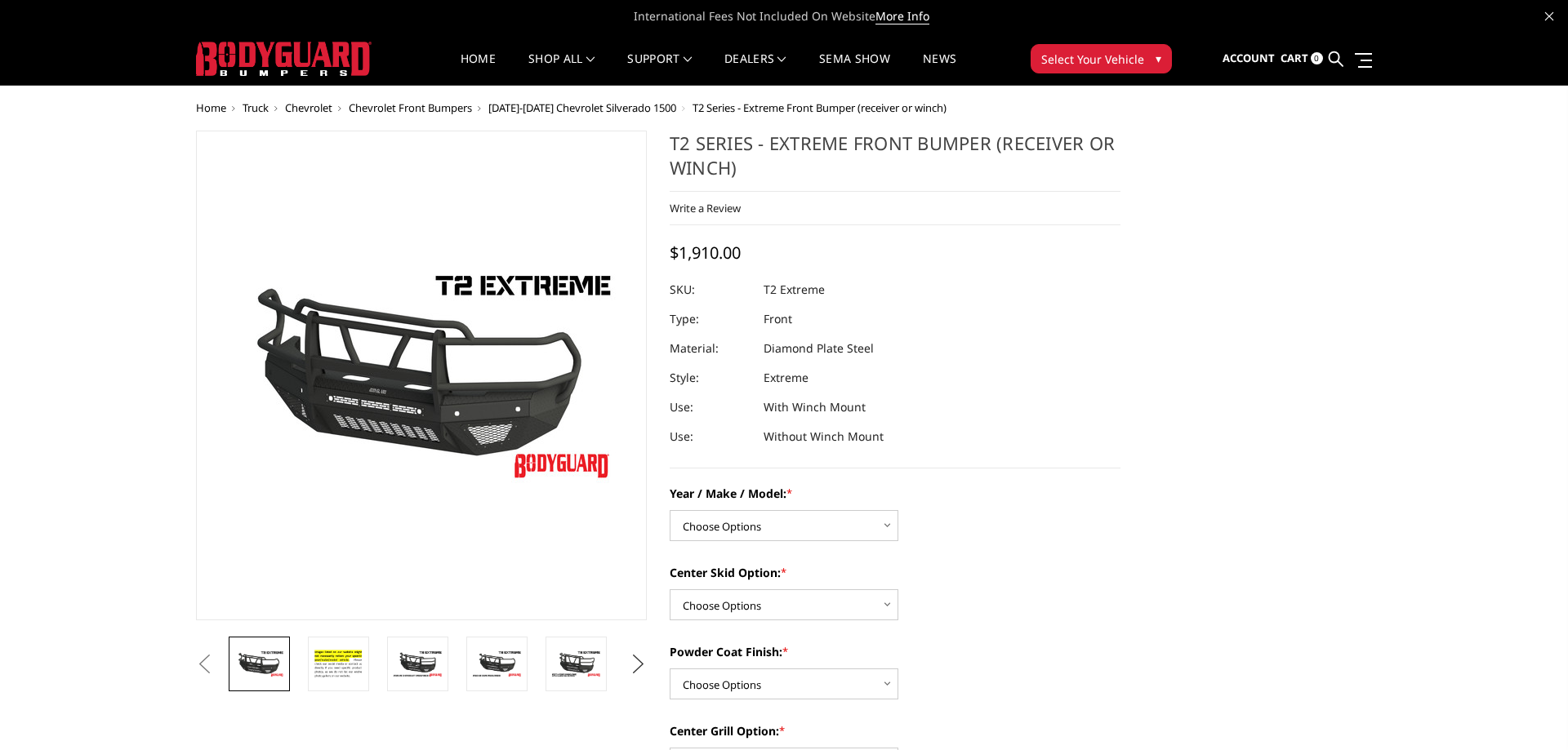
click at [629, 660] on button "Next" at bounding box center [638, 664] width 25 height 25
click at [489, 661] on img at bounding box center [497, 669] width 51 height 56
